Goal: Navigation & Orientation: Go to known website

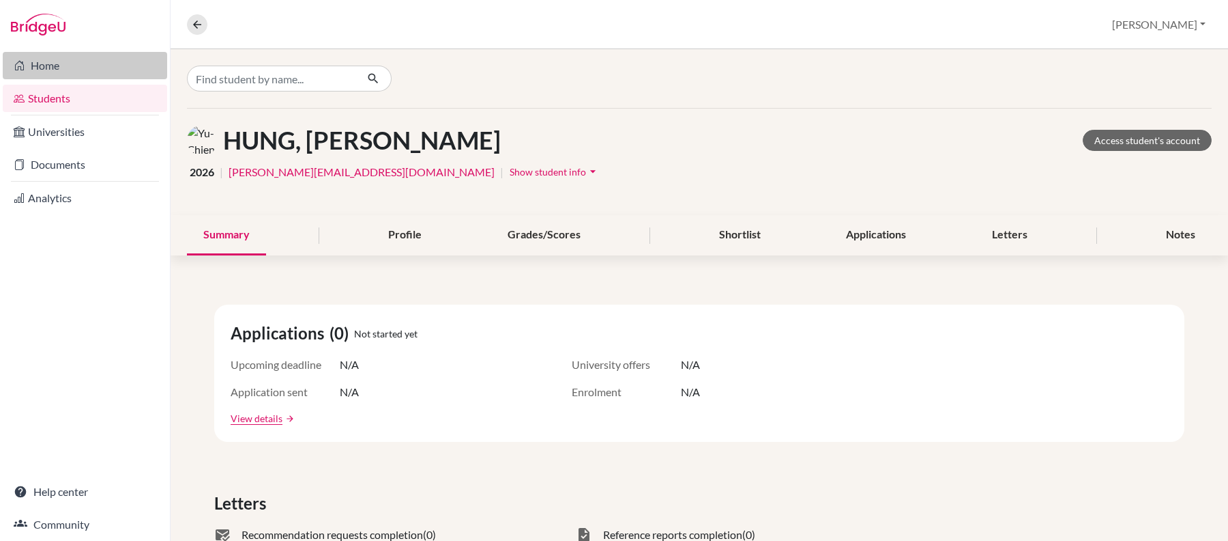
click at [70, 67] on link "Home" at bounding box center [85, 65] width 164 height 27
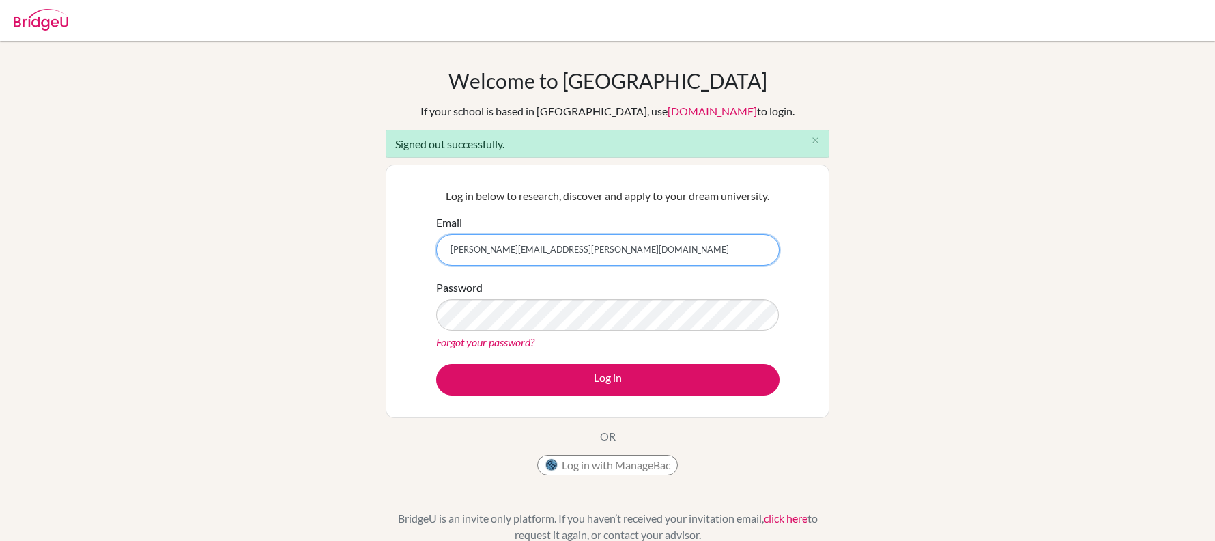
click at [602, 246] on input "[PERSON_NAME][EMAIL_ADDRESS][PERSON_NAME][DOMAIN_NAME]" at bounding box center [607, 249] width 343 height 31
drag, startPoint x: 594, startPoint y: 241, endPoint x: 418, endPoint y: 239, distance: 175.4
click at [410, 259] on div "Log in below to research, discover and apply to your dream university. Email [P…" at bounding box center [608, 290] width 444 height 253
type input "[EMAIL_ADDRESS][DOMAIN_NAME]"
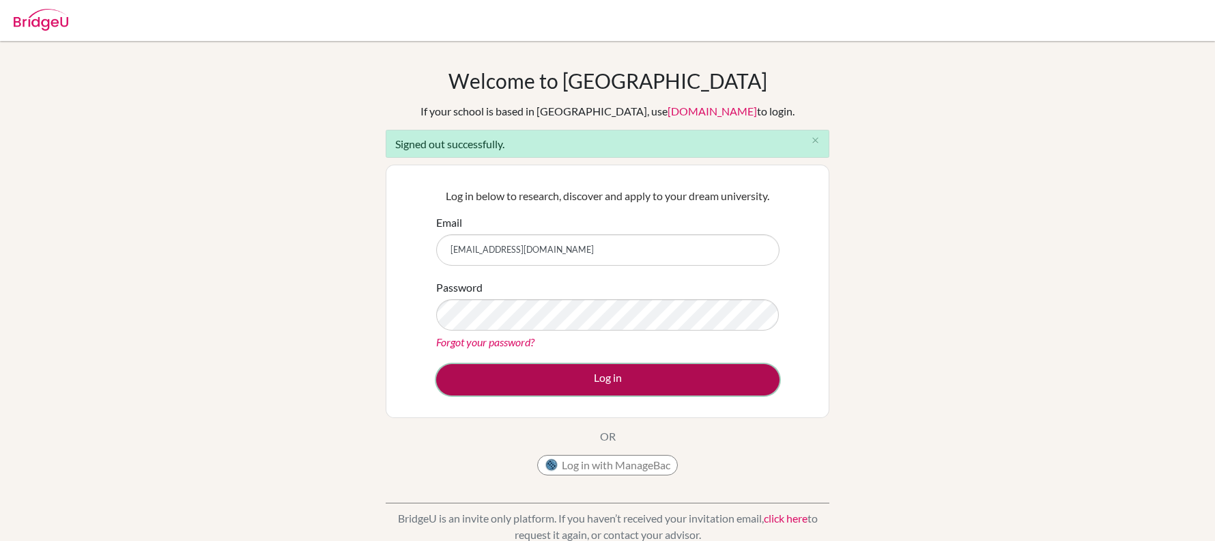
click at [590, 383] on button "Log in" at bounding box center [607, 379] width 343 height 31
